Goal: Find specific page/section: Find specific page/section

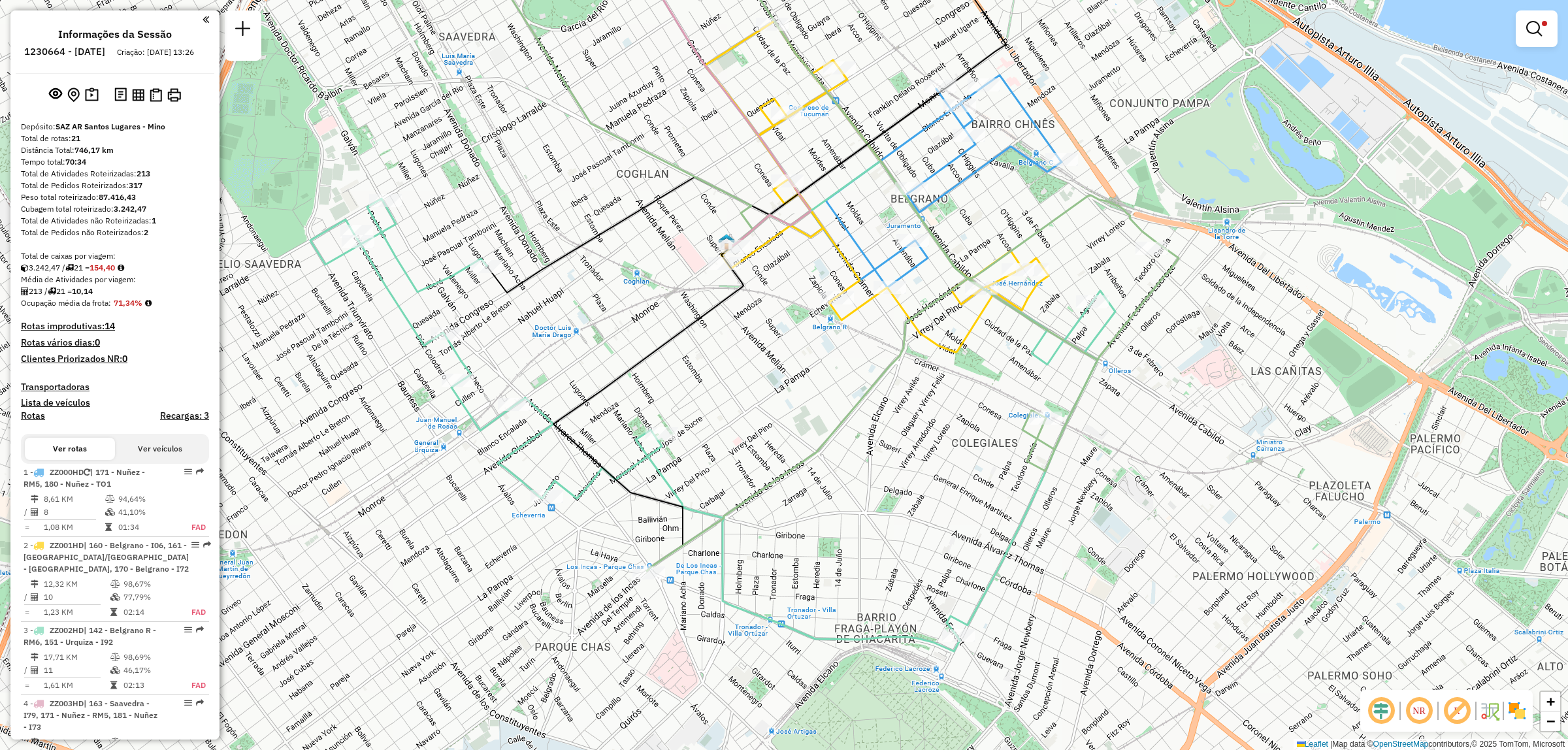
scroll to position [423, 0]
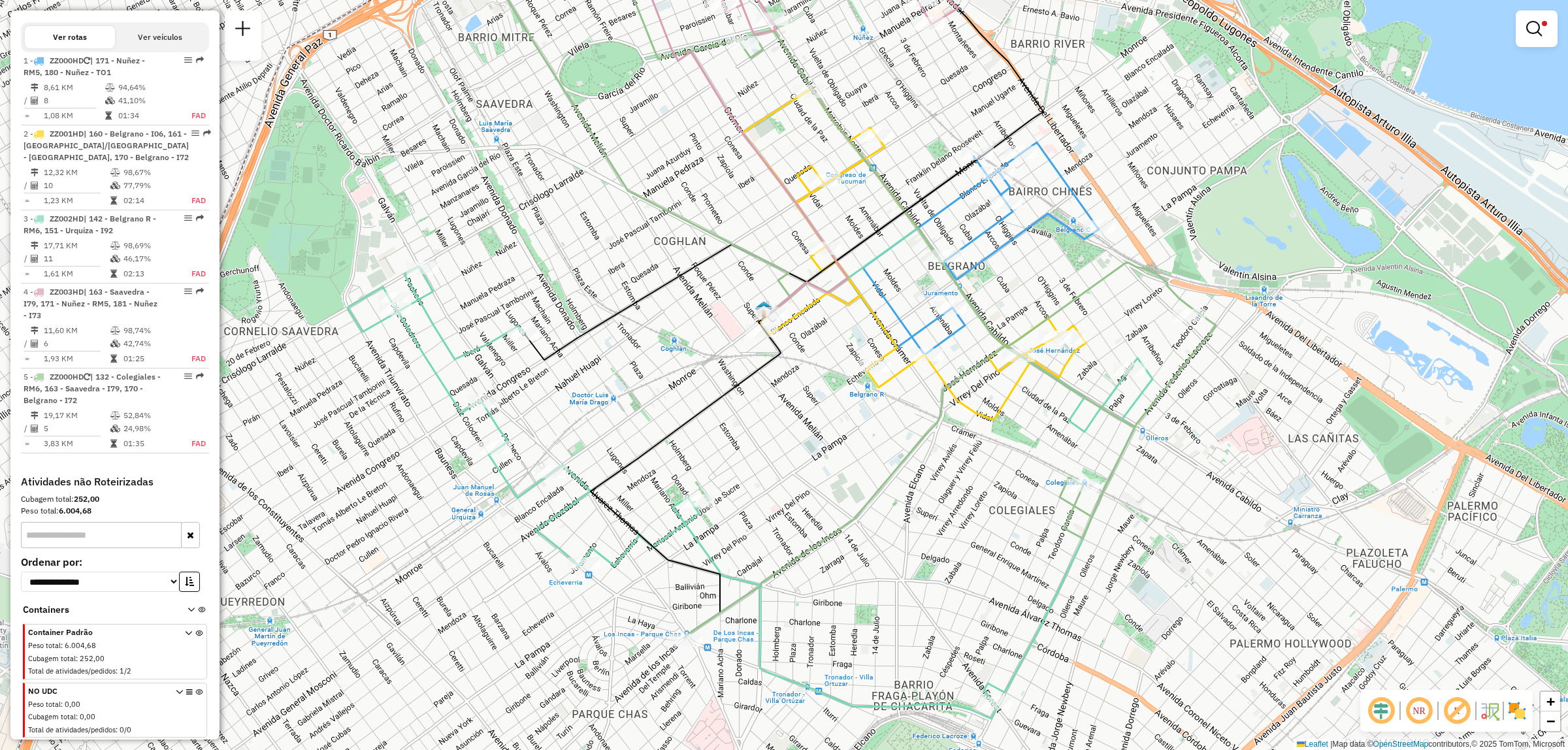
drag, startPoint x: 815, startPoint y: 129, endPoint x: 882, endPoint y: 215, distance: 109.0
click at [893, 269] on div "Limpar filtros Janela de atendimento Grade de atendimento Capacidade Transporta…" at bounding box center [784, 375] width 1568 height 750
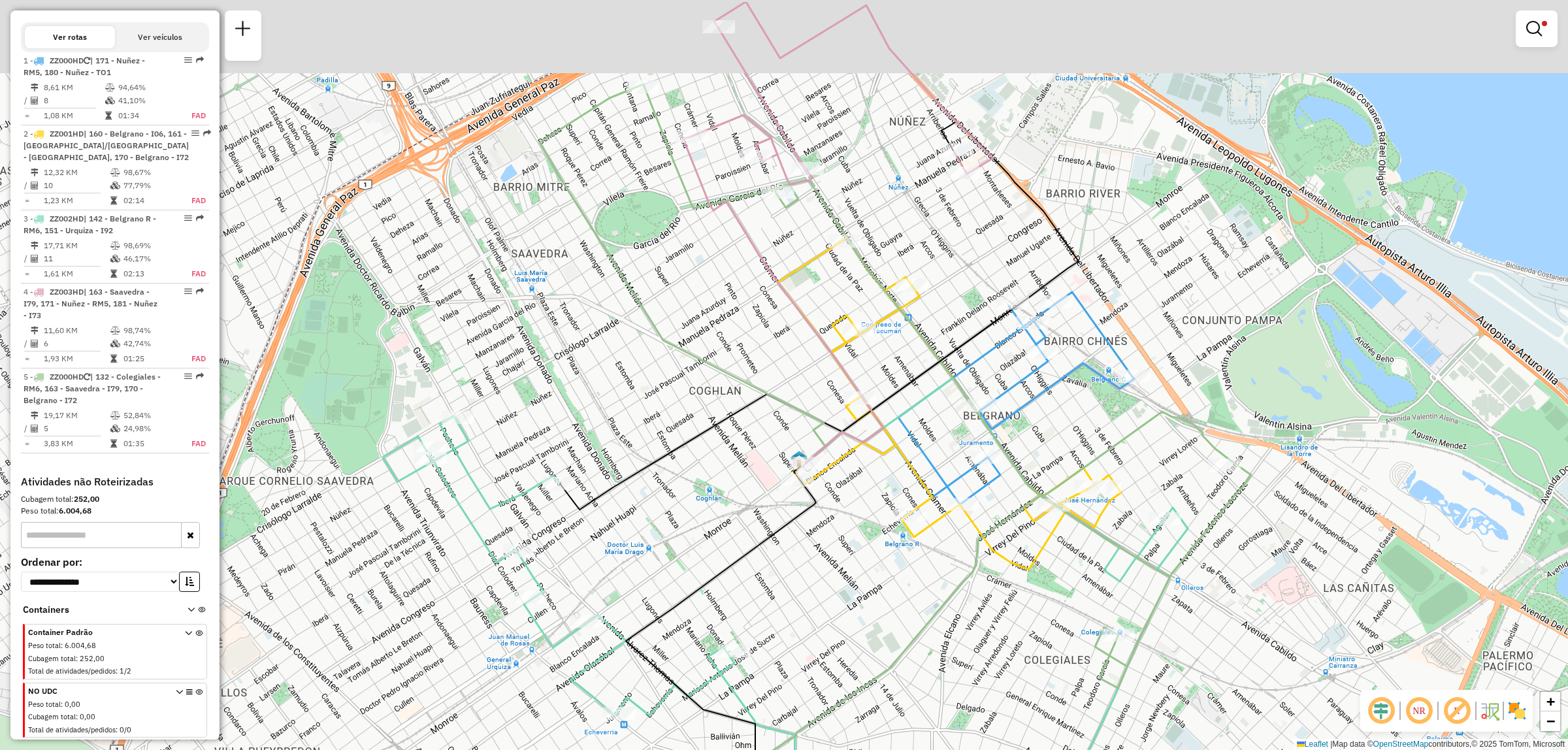
drag, startPoint x: 741, startPoint y: 176, endPoint x: 730, endPoint y: 284, distance: 108.6
click at [730, 284] on div "Limpar filtros Janela de atendimento Grade de atendimento Capacidade Transporta…" at bounding box center [784, 375] width 1568 height 750
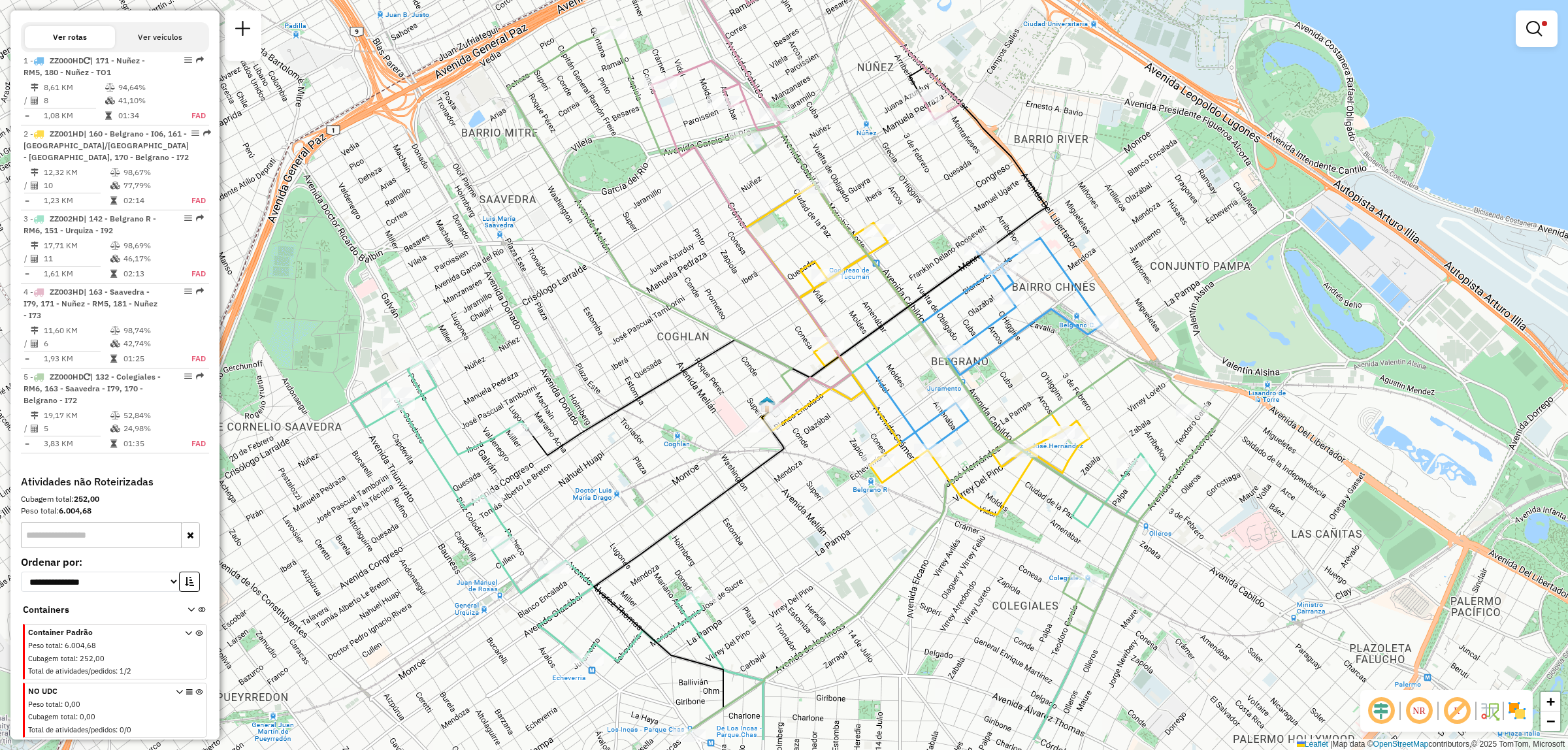
drag, startPoint x: 958, startPoint y: 627, endPoint x: 935, endPoint y: 542, distance: 88.1
click at [935, 542] on div "Limpar filtros Janela de atendimento Grade de atendimento Capacidade Transporta…" at bounding box center [784, 375] width 1568 height 750
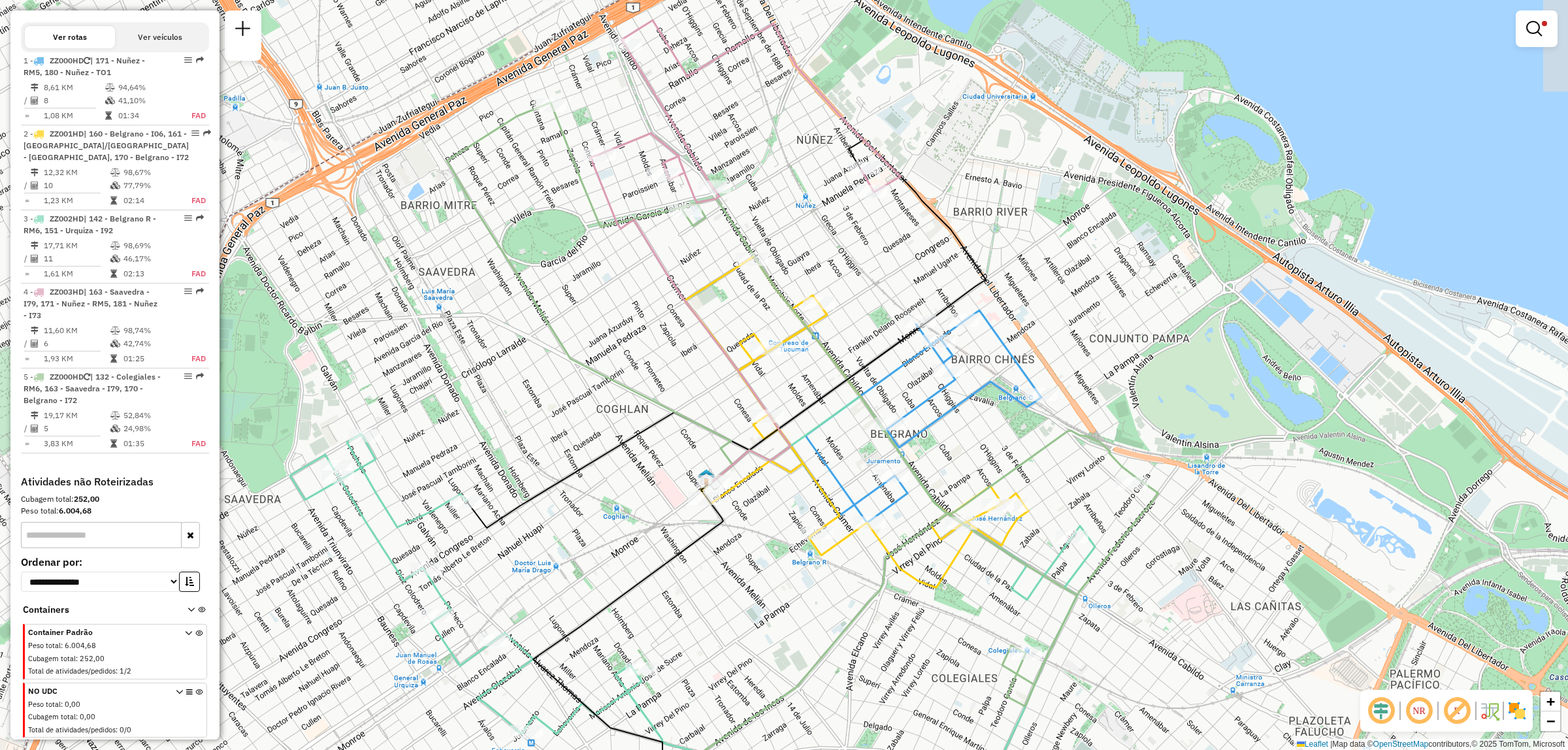
drag, startPoint x: 867, startPoint y: 424, endPoint x: 788, endPoint y: 498, distance: 108.2
click at [801, 498] on div "Limpar filtros Janela de atendimento Grade de atendimento Capacidade Transporta…" at bounding box center [784, 375] width 1568 height 750
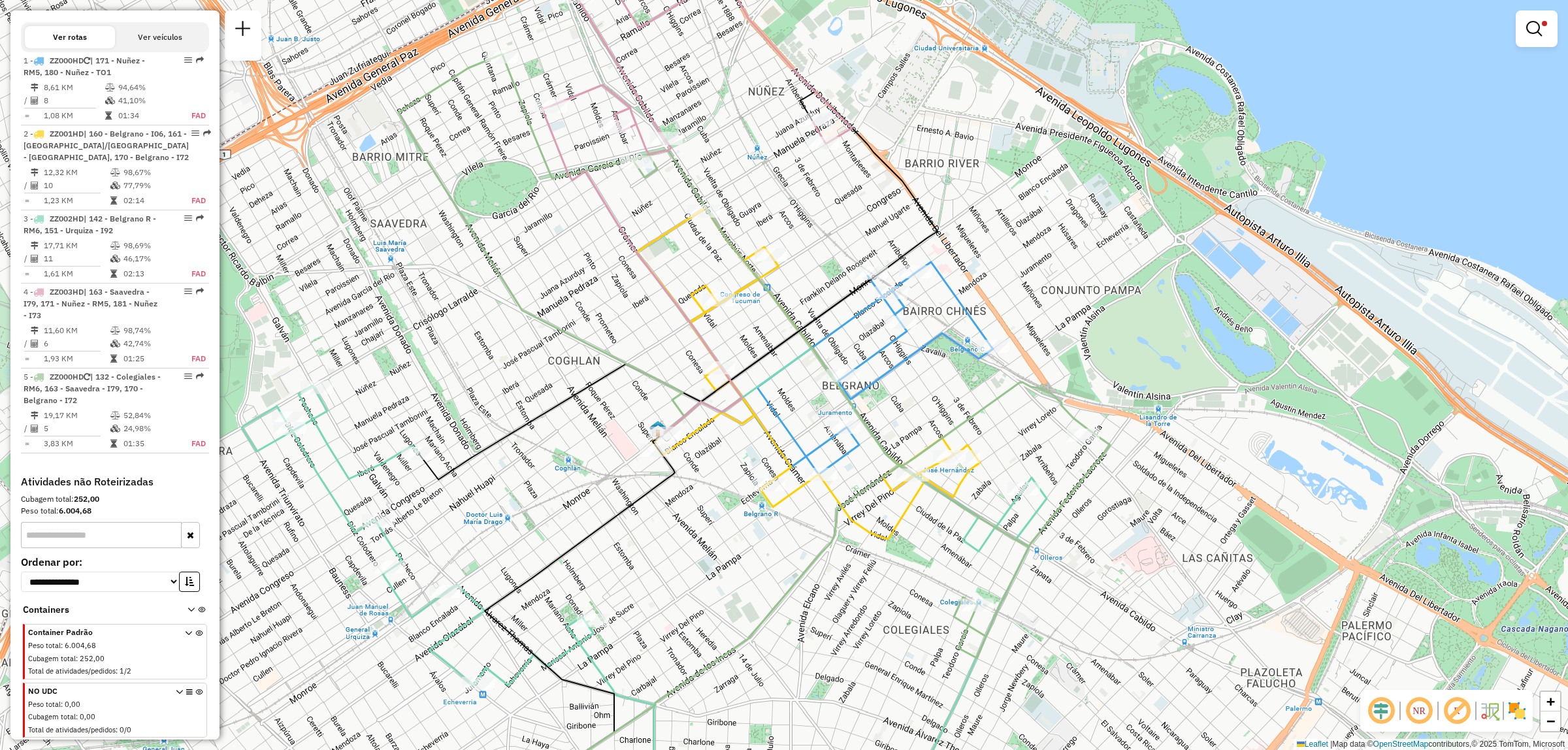
drag, startPoint x: 723, startPoint y: 527, endPoint x: 668, endPoint y: 457, distance: 89.0
click at [668, 457] on icon at bounding box center [580, 596] width 190 height 324
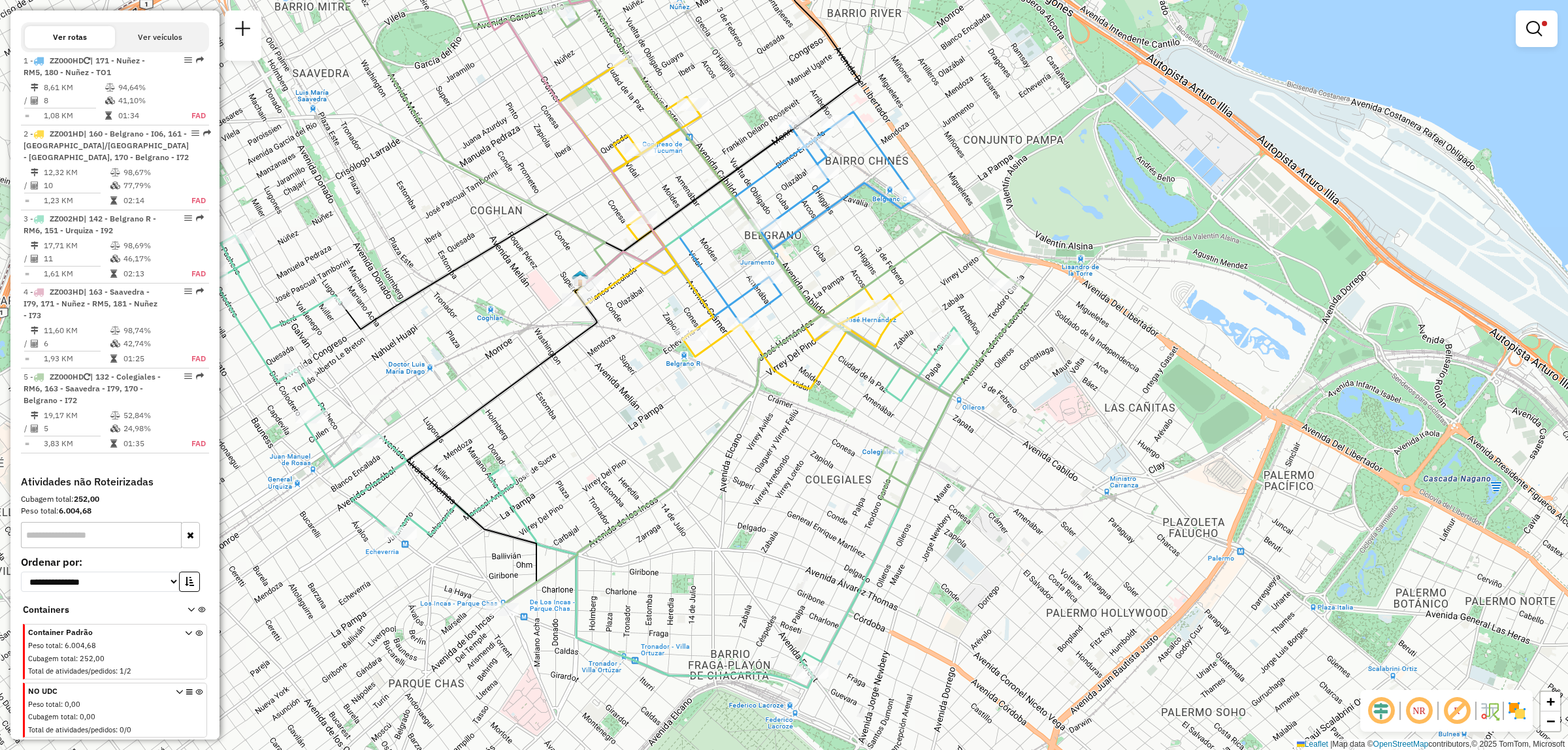
drag, startPoint x: 501, startPoint y: 464, endPoint x: 432, endPoint y: 359, distance: 125.6
click at [432, 359] on div "Limpar filtros Janela de atendimento Grade de atendimento Capacidade Transporta…" at bounding box center [784, 375] width 1568 height 750
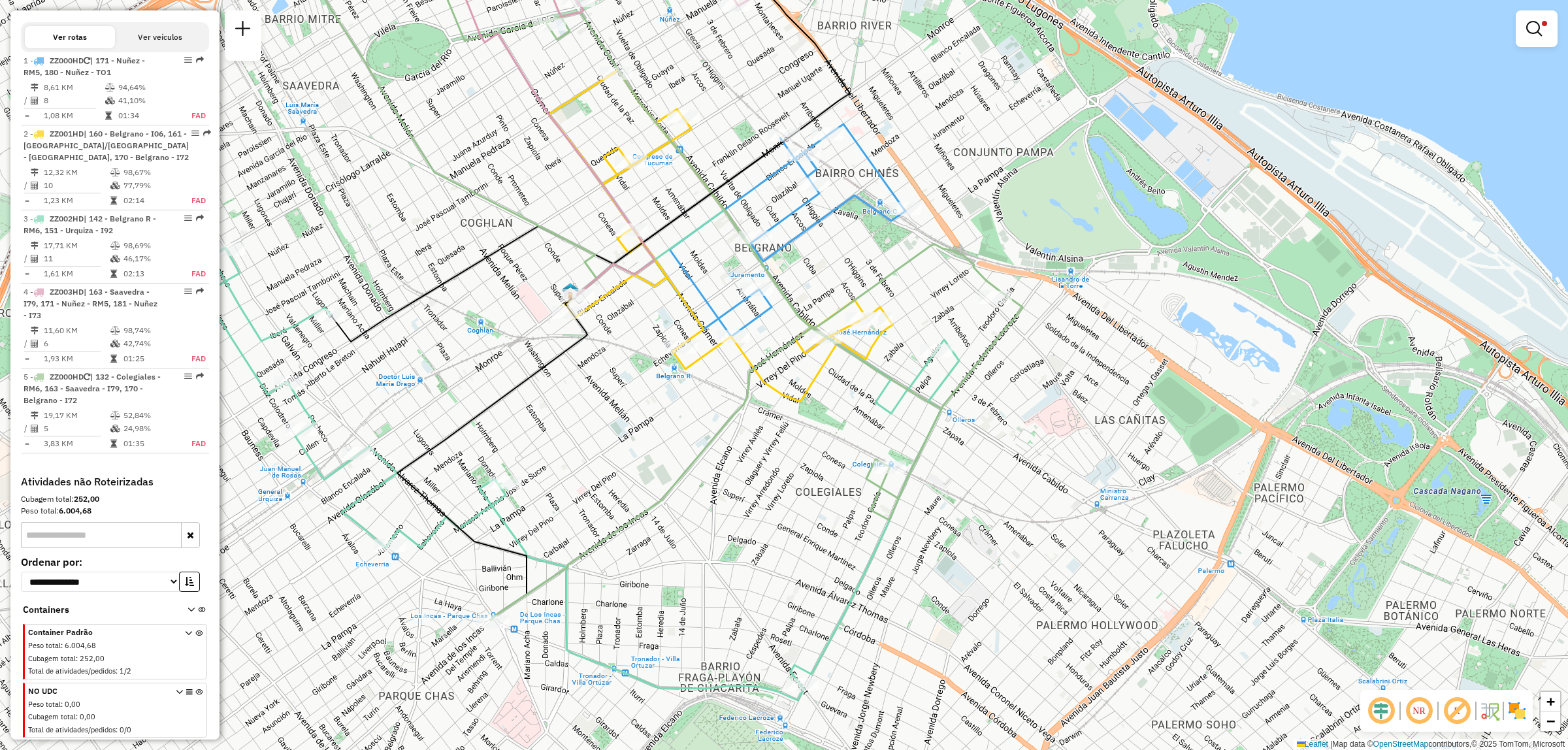
drag, startPoint x: 797, startPoint y: 569, endPoint x: 803, endPoint y: 670, distance: 101.2
click at [801, 677] on div "Limpar filtros Janela de atendimento Grade de atendimento Capacidade Transporta…" at bounding box center [784, 375] width 1568 height 750
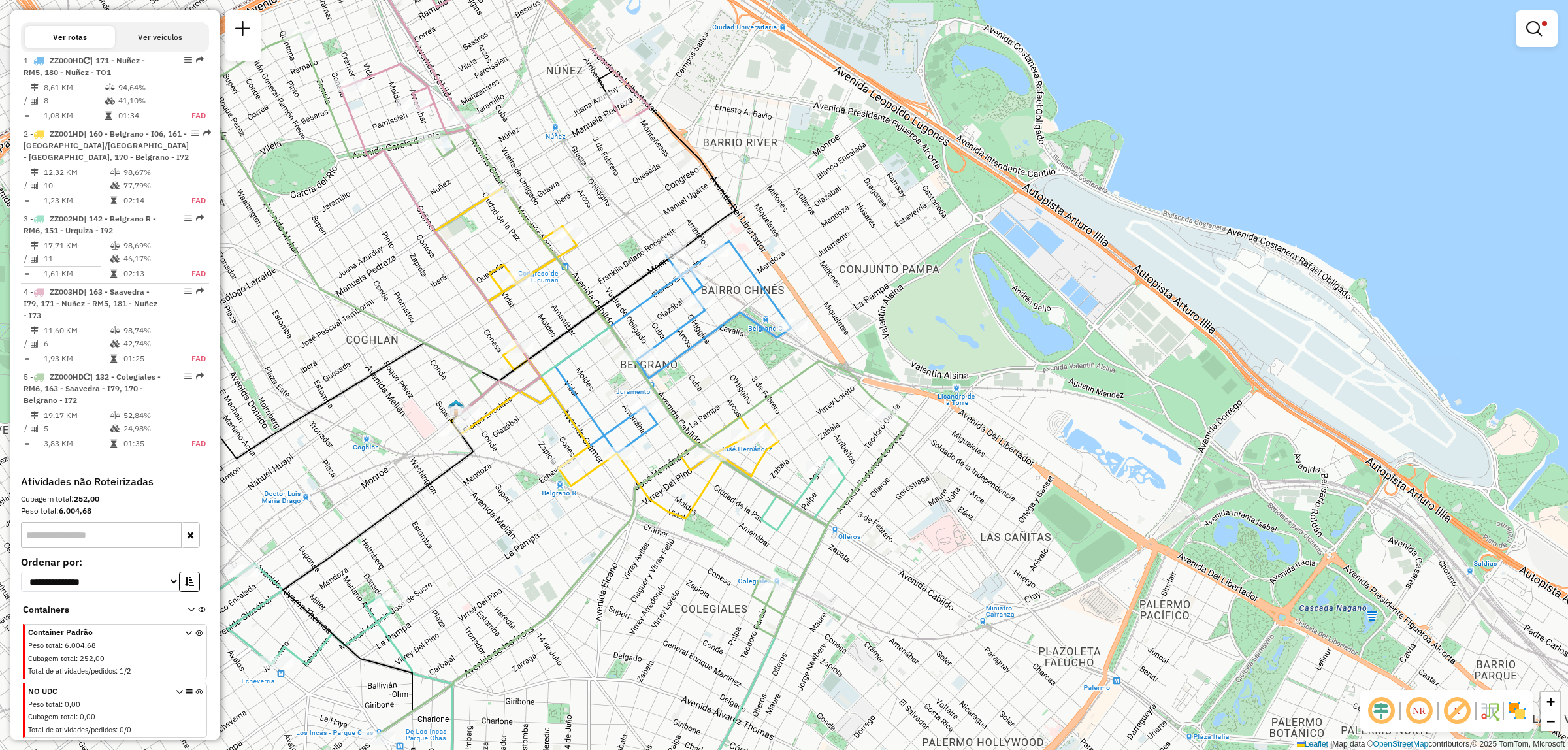
drag, startPoint x: 657, startPoint y: 494, endPoint x: 823, endPoint y: 514, distance: 167.2
click at [823, 514] on div "Limpar filtros Janela de atendimento Grade de atendimento Capacidade Transporta…" at bounding box center [784, 375] width 1568 height 750
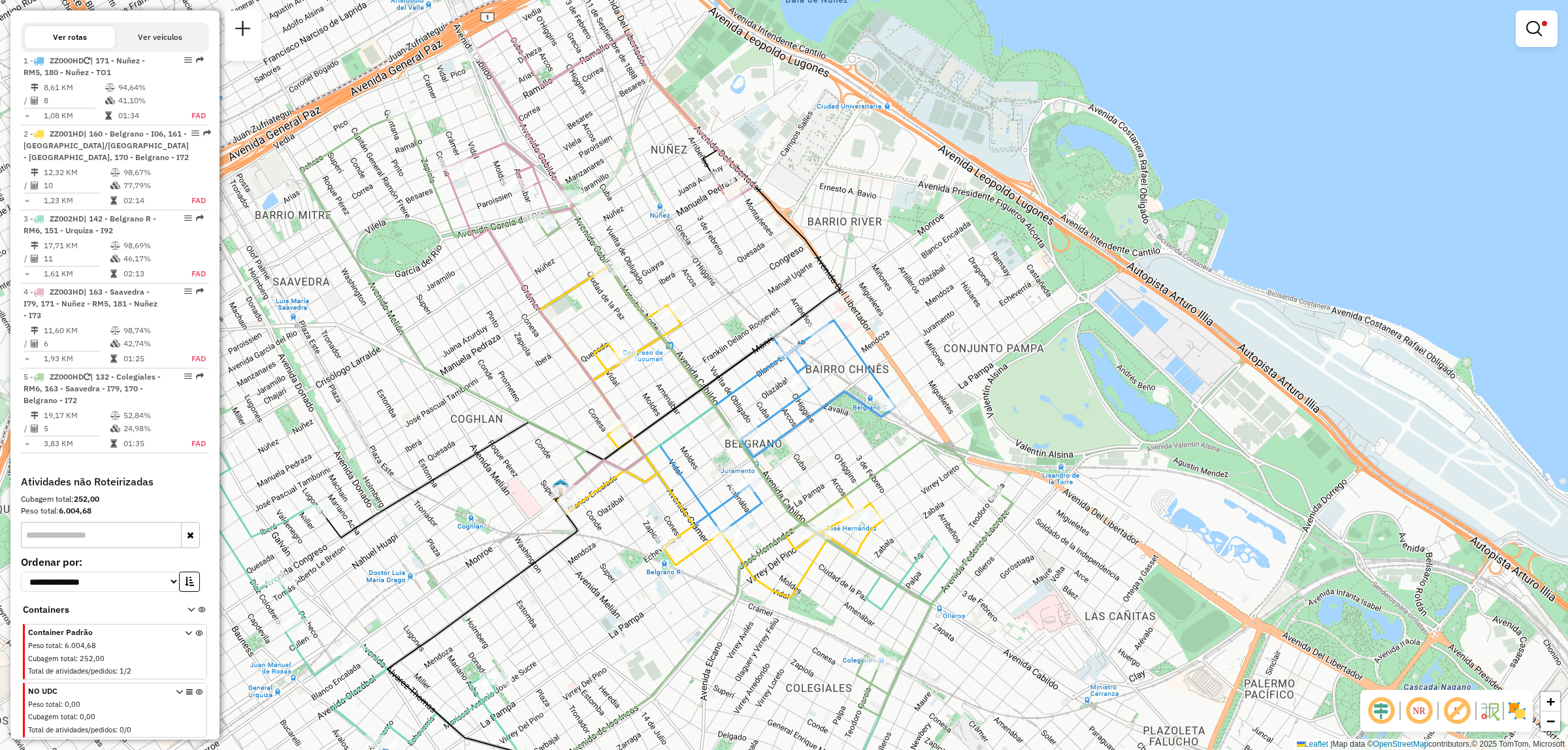
drag, startPoint x: 804, startPoint y: 408, endPoint x: 797, endPoint y: 482, distance: 74.3
click at [797, 482] on div "Limpar filtros Janela de atendimento Grade de atendimento Capacidade Transporta…" at bounding box center [784, 375] width 1568 height 750
